Goal: Task Accomplishment & Management: Use online tool/utility

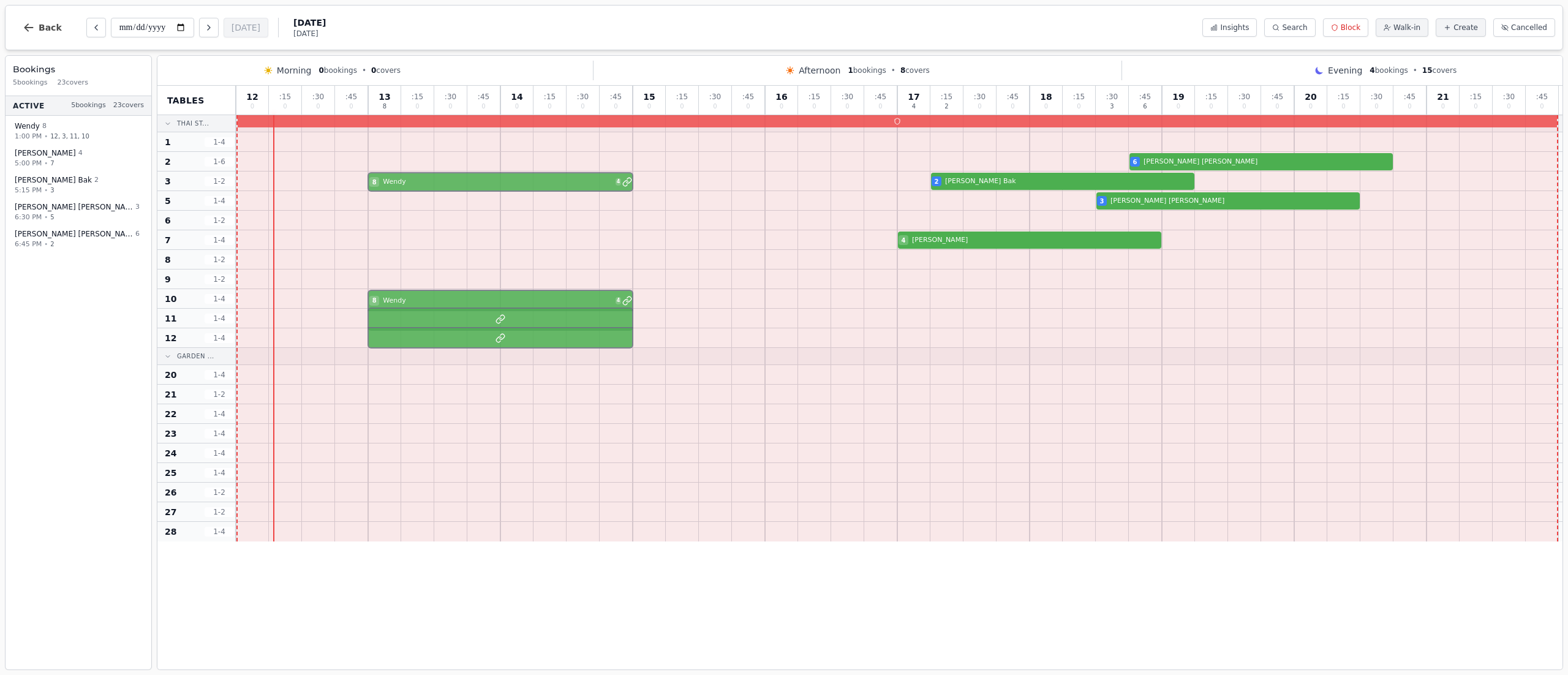
click at [554, 181] on div "8 Wendy 4 2 Jacqueline Bak" at bounding box center [899, 181] width 1327 height 20
select select "****"
select select "*"
